Goal: Navigation & Orientation: Find specific page/section

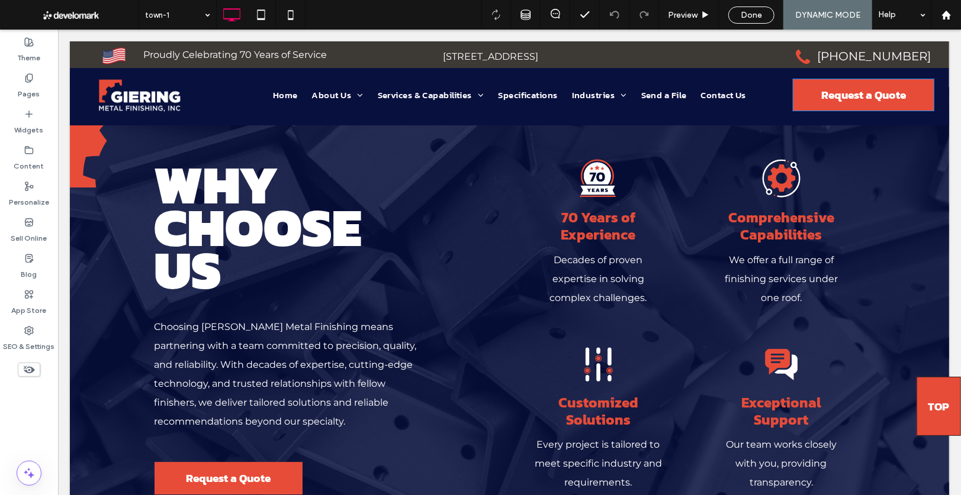
scroll to position [1965, 0]
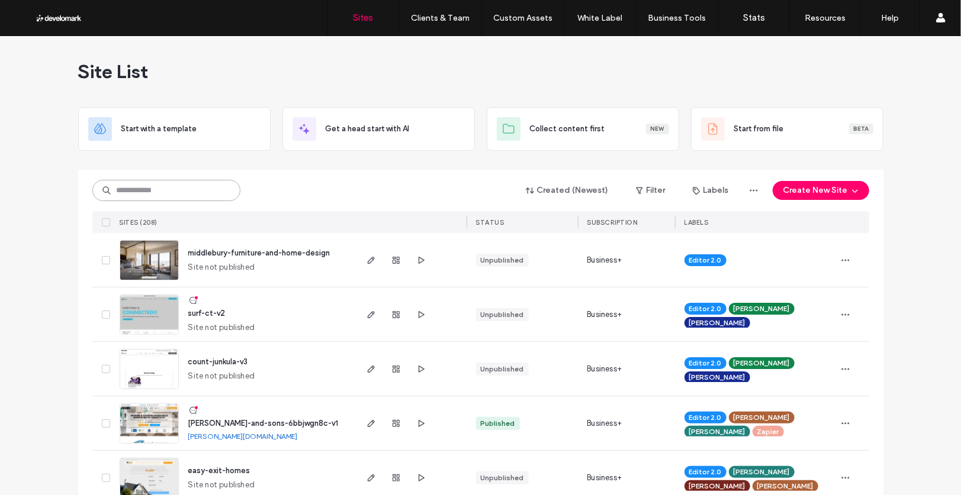
click at [164, 188] on input at bounding box center [166, 190] width 148 height 21
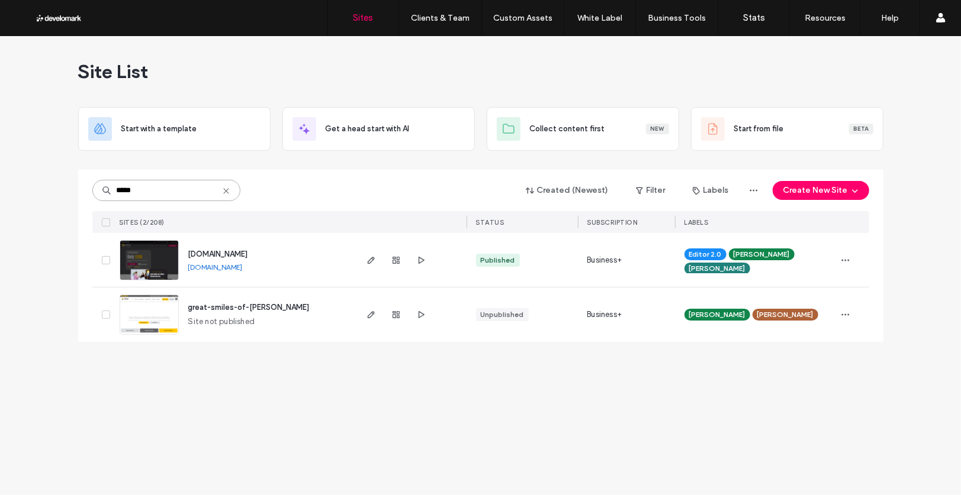
type input "*****"
click at [248, 253] on span "[DOMAIN_NAME]" at bounding box center [218, 254] width 60 height 9
